Goal: Check status: Check status

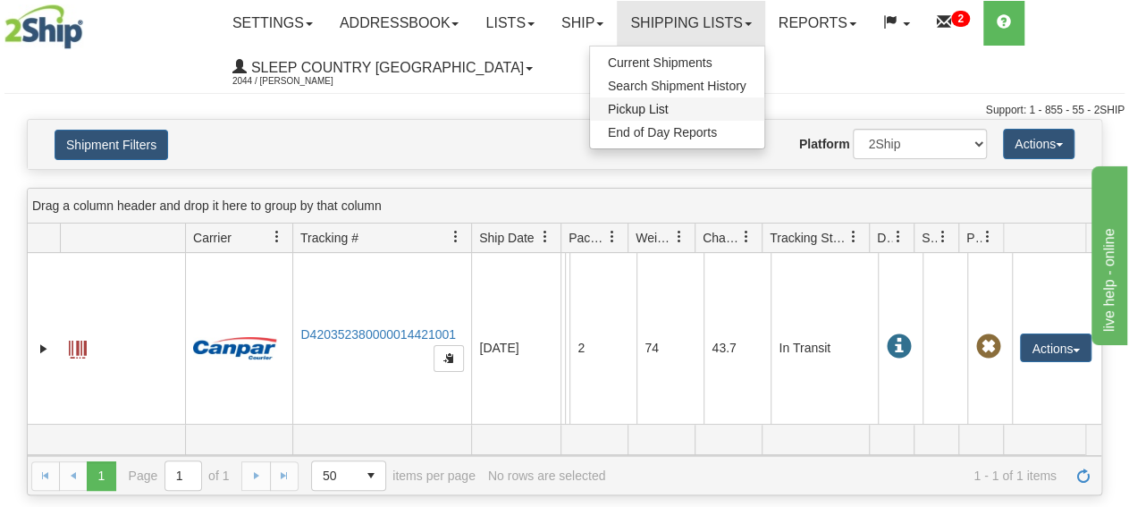
scroll to position [34, 0]
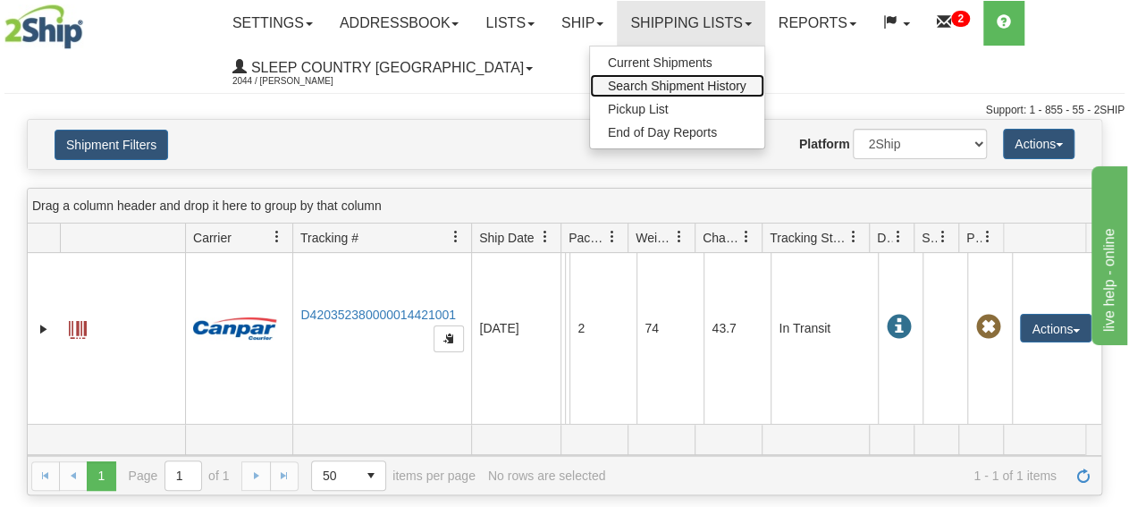
click at [670, 95] on link "Search Shipment History" at bounding box center [677, 85] width 174 height 23
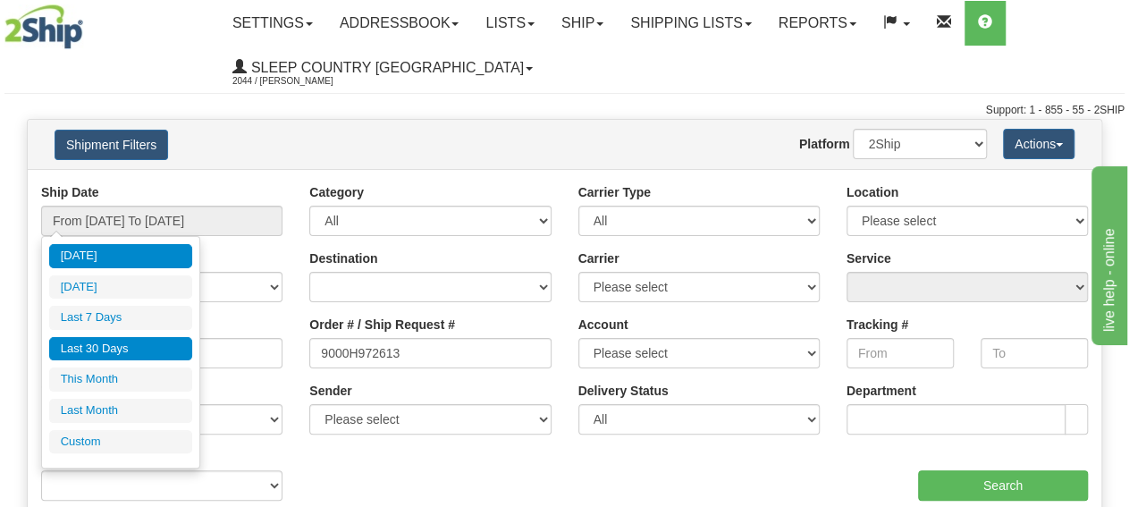
click at [134, 344] on li "Last 30 Days" at bounding box center [120, 349] width 143 height 24
type input "From [DATE] To [DATE]"
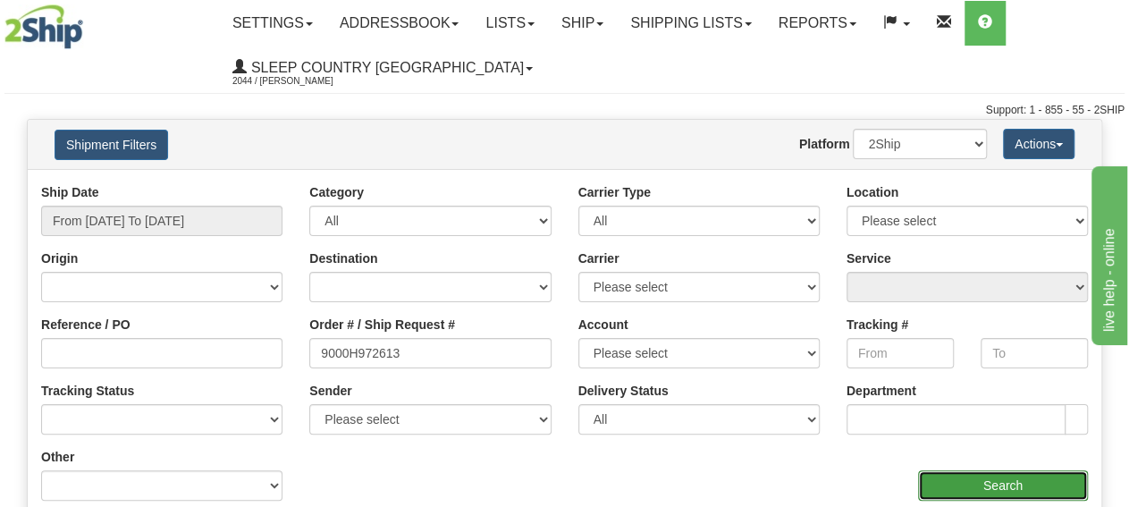
click at [969, 480] on input "Search" at bounding box center [1003, 485] width 170 height 30
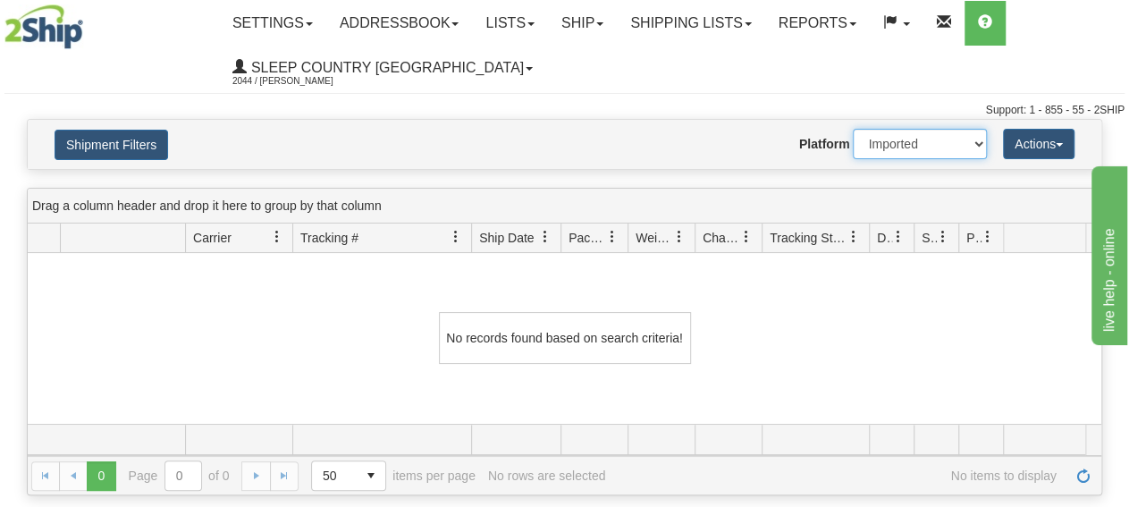
click option "Imported" at bounding box center [0, 0] width 0 height 0
click at [542, 493] on div "Toggle navigation Settings Shipping Preferences Fields Preferences New Recipien…" at bounding box center [564, 253] width 1129 height 507
click at [853, 129] on select "2Ship Imported" at bounding box center [920, 144] width 134 height 30
select select "0"
click option "2Ship" at bounding box center [0, 0] width 0 height 0
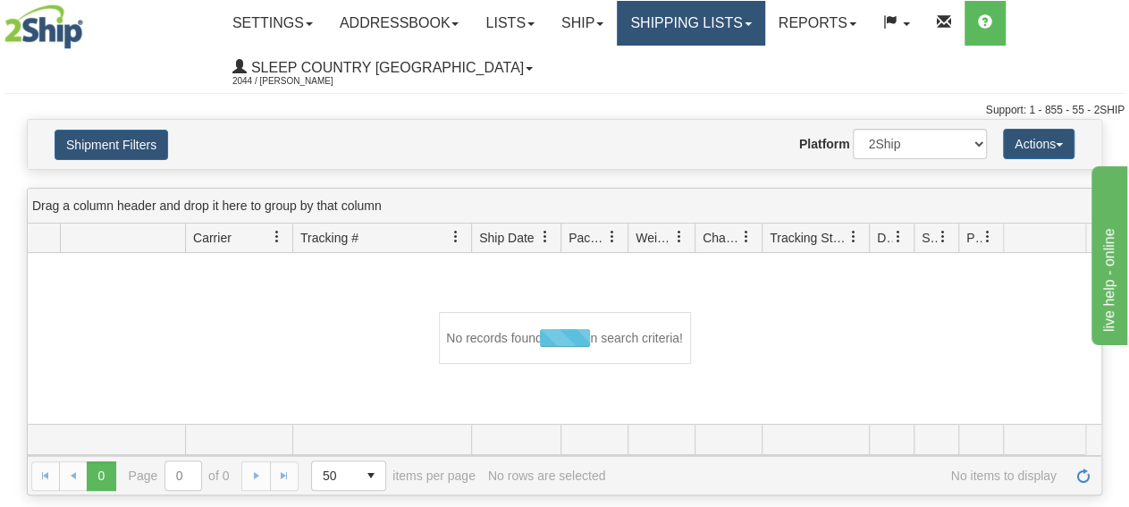
click at [691, 17] on link "Shipping lists" at bounding box center [690, 23] width 147 height 45
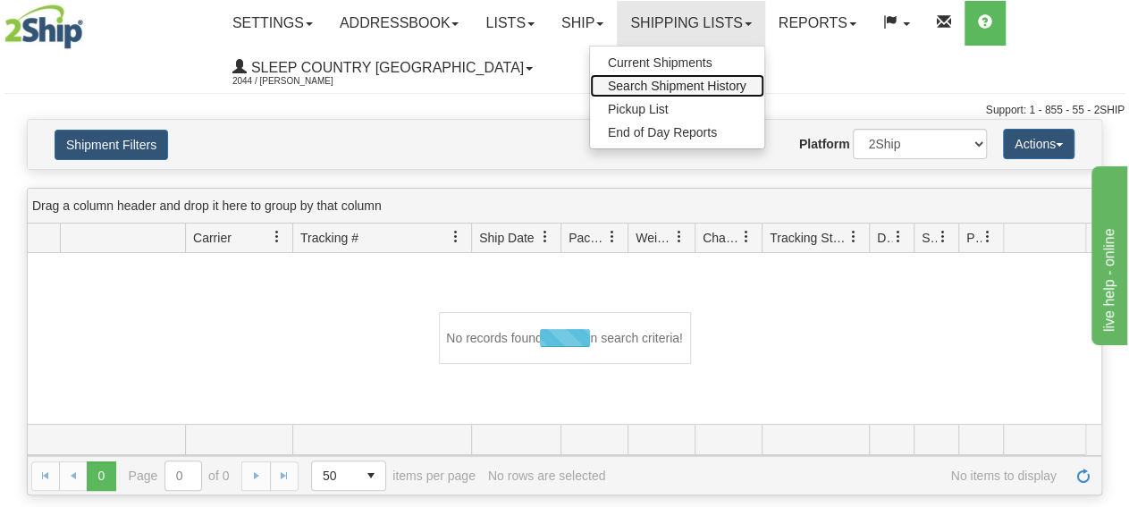
click at [697, 78] on link "Search Shipment History" at bounding box center [677, 85] width 174 height 23
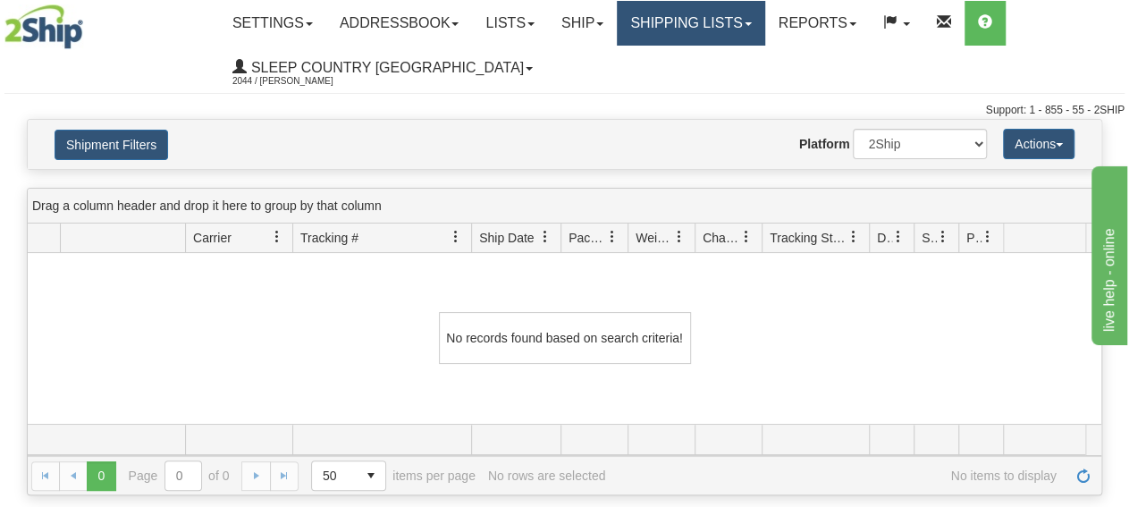
click at [682, 21] on link "Shipping lists" at bounding box center [690, 23] width 147 height 45
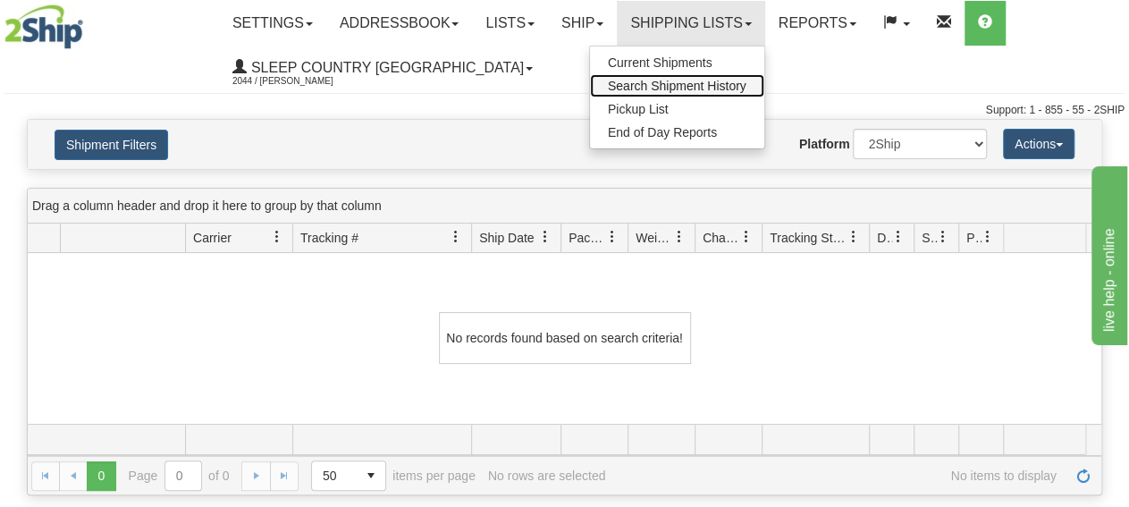
click at [695, 82] on span "Search Shipment History" at bounding box center [677, 86] width 139 height 14
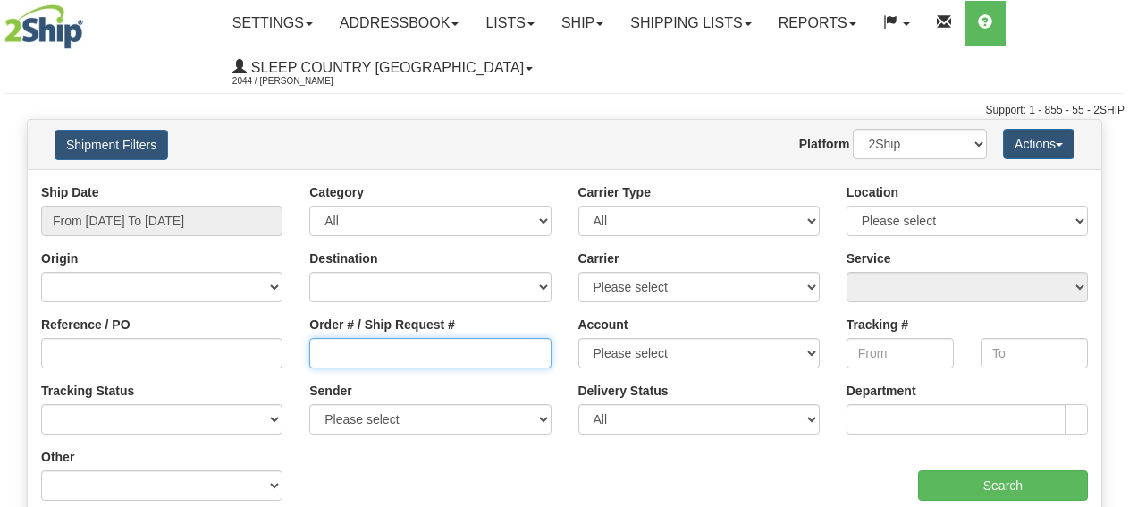
click at [365, 350] on input "Order # / Ship Request #" at bounding box center [429, 353] width 241 height 30
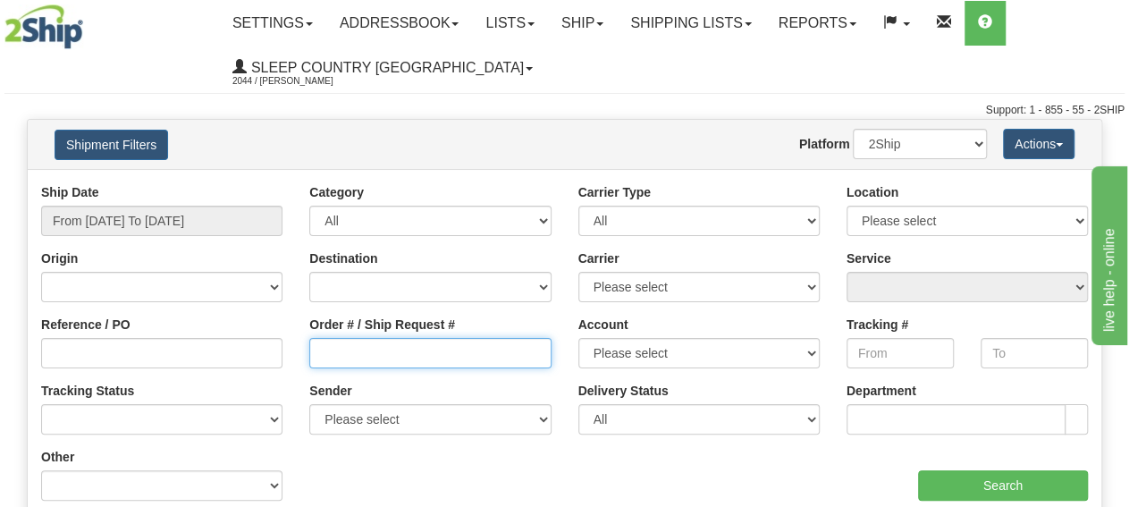
paste input "9000H972613"
type input "9000H972613"
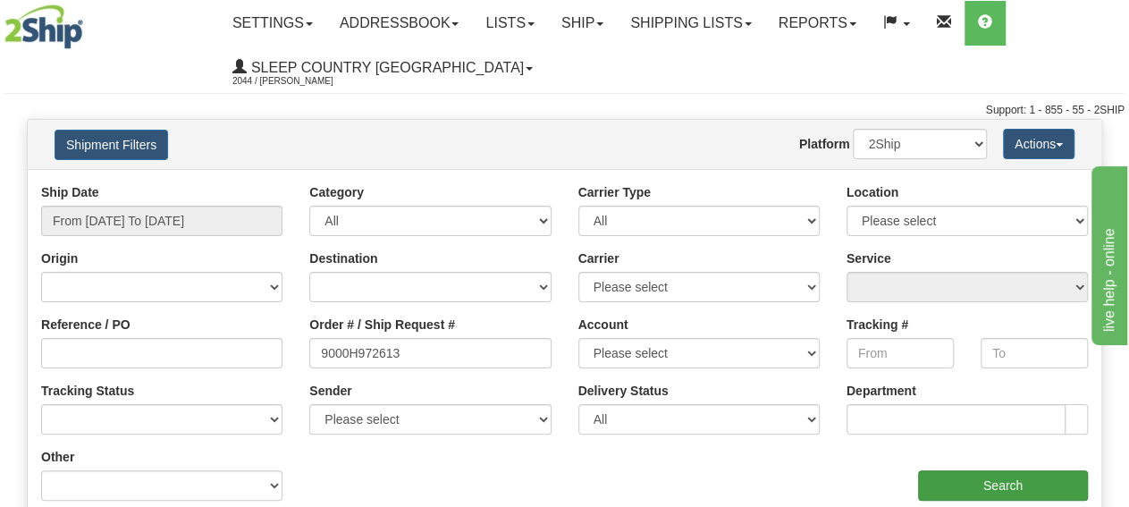
drag, startPoint x: 948, startPoint y: 468, endPoint x: 965, endPoint y: 489, distance: 26.8
click at [965, 489] on div "aaa Search" at bounding box center [833, 474] width 537 height 53
click at [965, 489] on input "Search" at bounding box center [1003, 485] width 170 height 30
